Goal: Task Accomplishment & Management: Manage account settings

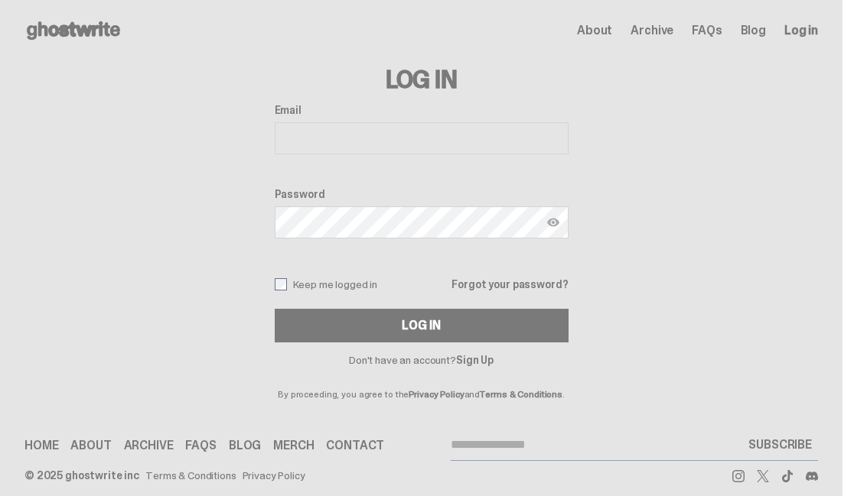
type input "**********"
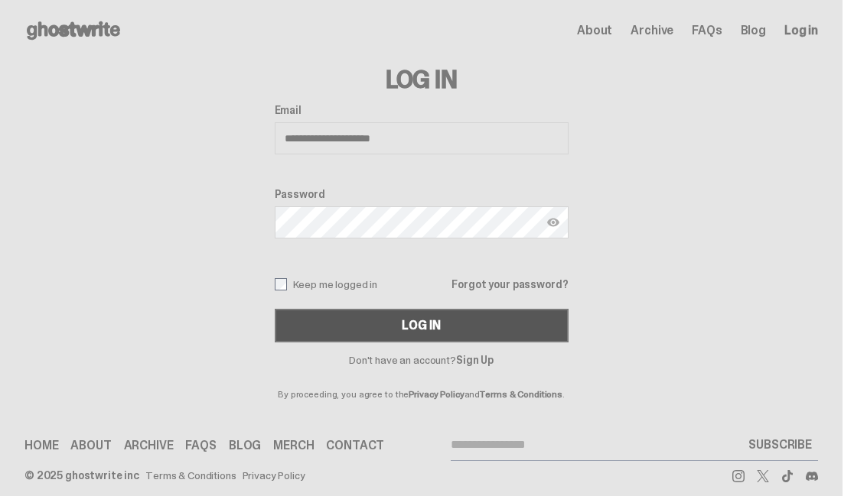
click at [311, 318] on button "Log In" at bounding box center [422, 326] width 294 height 34
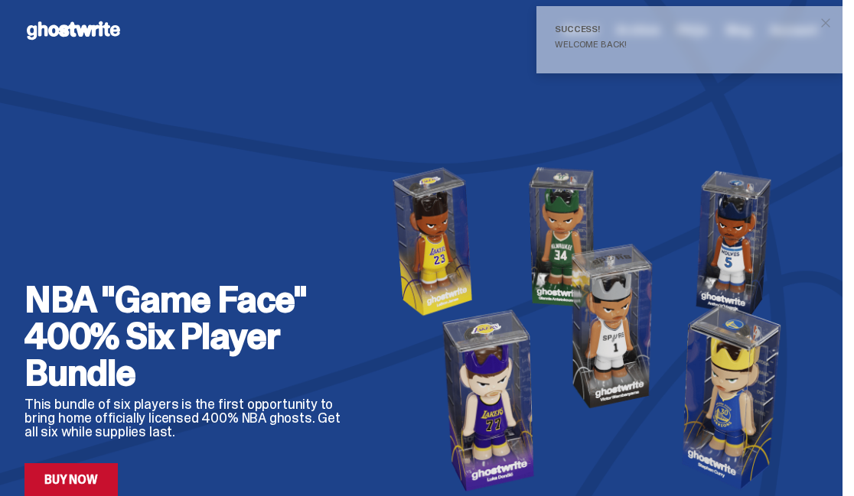
click at [833, 21] on span "close" at bounding box center [825, 22] width 15 height 15
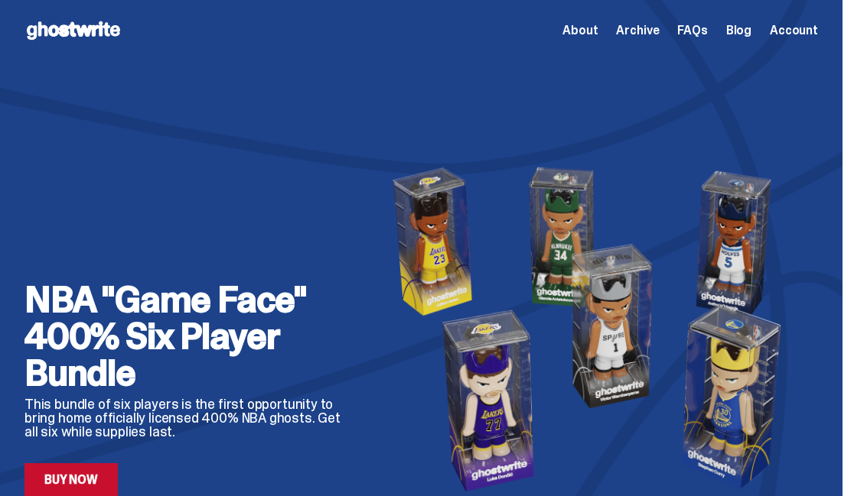
click at [806, 35] on span "Account" at bounding box center [793, 30] width 48 height 12
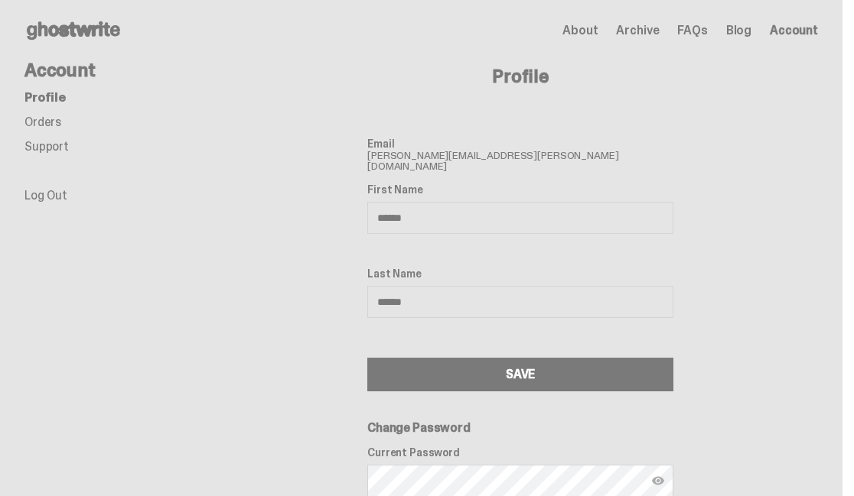
click at [39, 128] on link "Orders" at bounding box center [42, 122] width 37 height 16
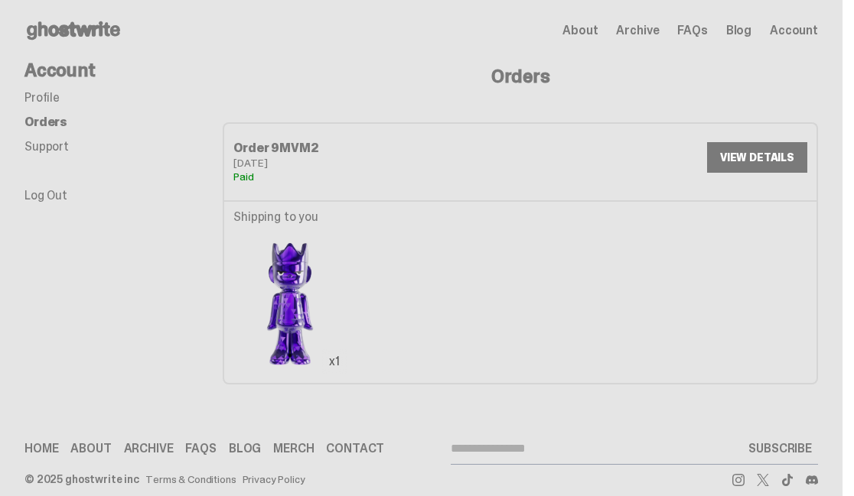
click at [782, 162] on link "VIEW DETAILS" at bounding box center [757, 157] width 100 height 31
click at [34, 203] on link "Log Out" at bounding box center [45, 195] width 43 height 16
